Goal: Task Accomplishment & Management: Manage account settings

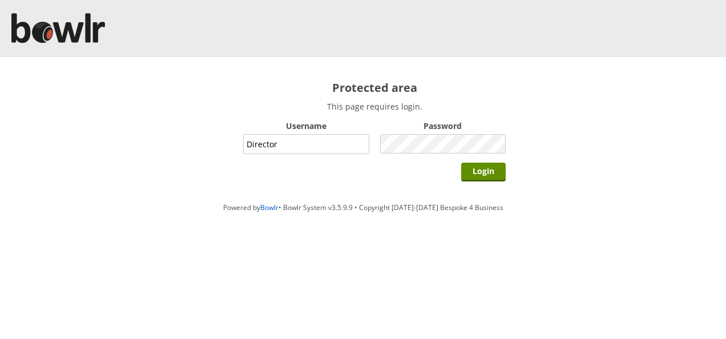
type input "Director"
click at [461, 163] on input "Login" at bounding box center [483, 172] width 45 height 19
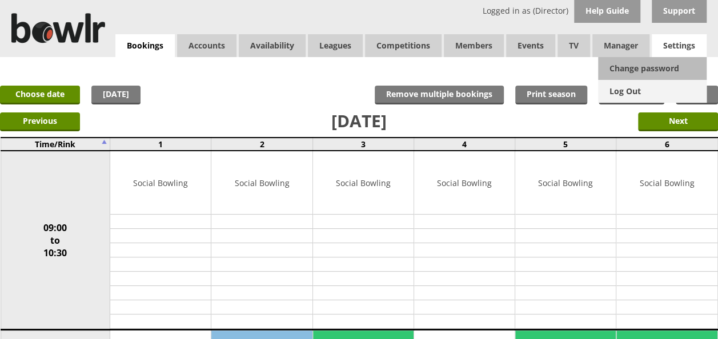
click at [634, 91] on link "Log Out" at bounding box center [652, 91] width 108 height 23
